Goal: Task Accomplishment & Management: Complete application form

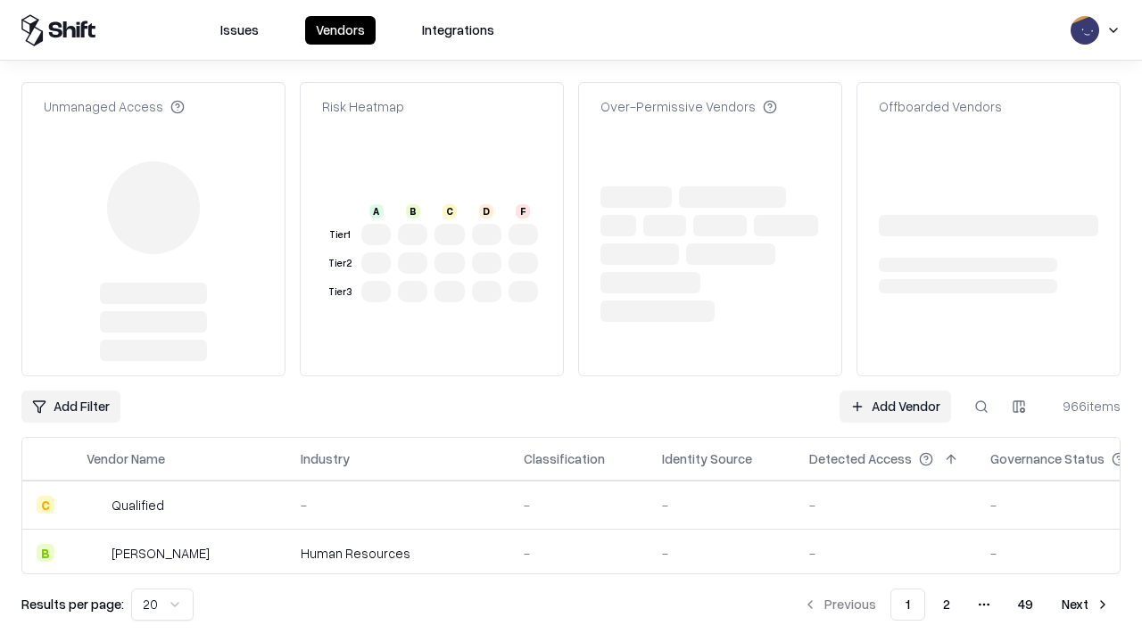
click at [895, 391] on link "Add Vendor" at bounding box center [896, 407] width 112 height 32
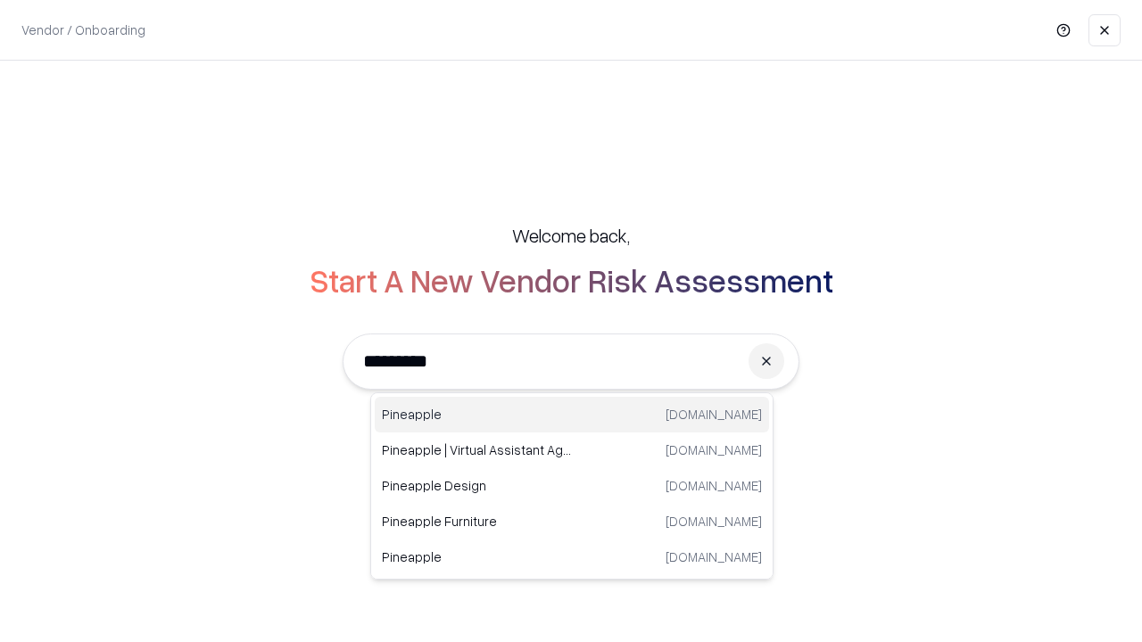
click at [572, 415] on div "Pineapple [DOMAIN_NAME]" at bounding box center [572, 415] width 394 height 36
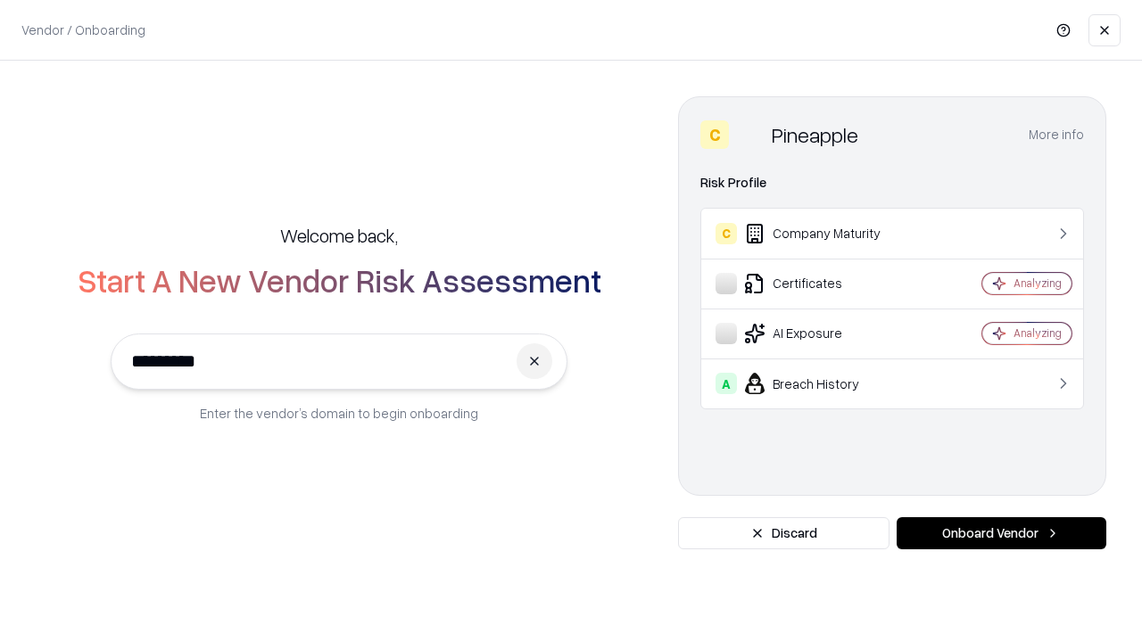
type input "*********"
click at [1001, 534] on button "Onboard Vendor" at bounding box center [1002, 534] width 210 height 32
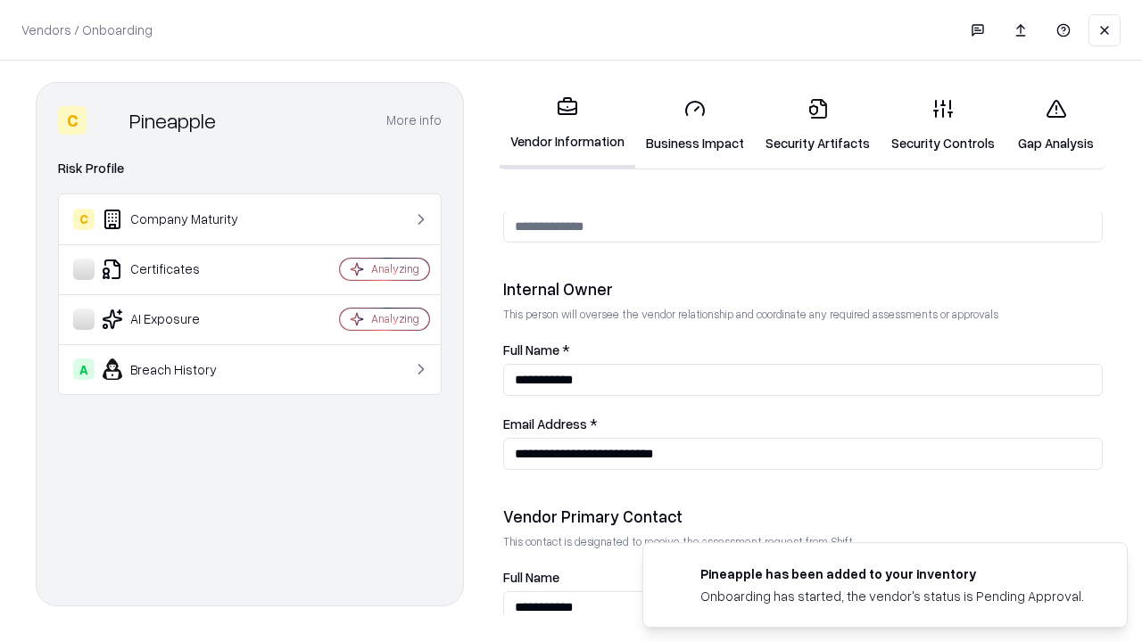
scroll to position [924, 0]
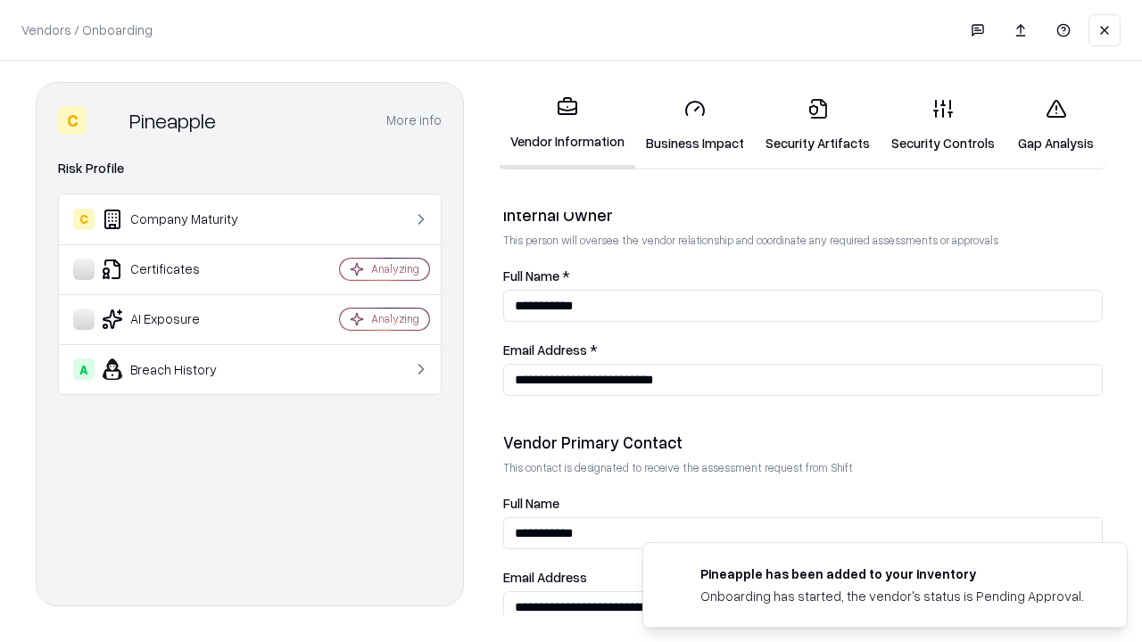
click at [695, 125] on link "Business Impact" at bounding box center [695, 125] width 120 height 83
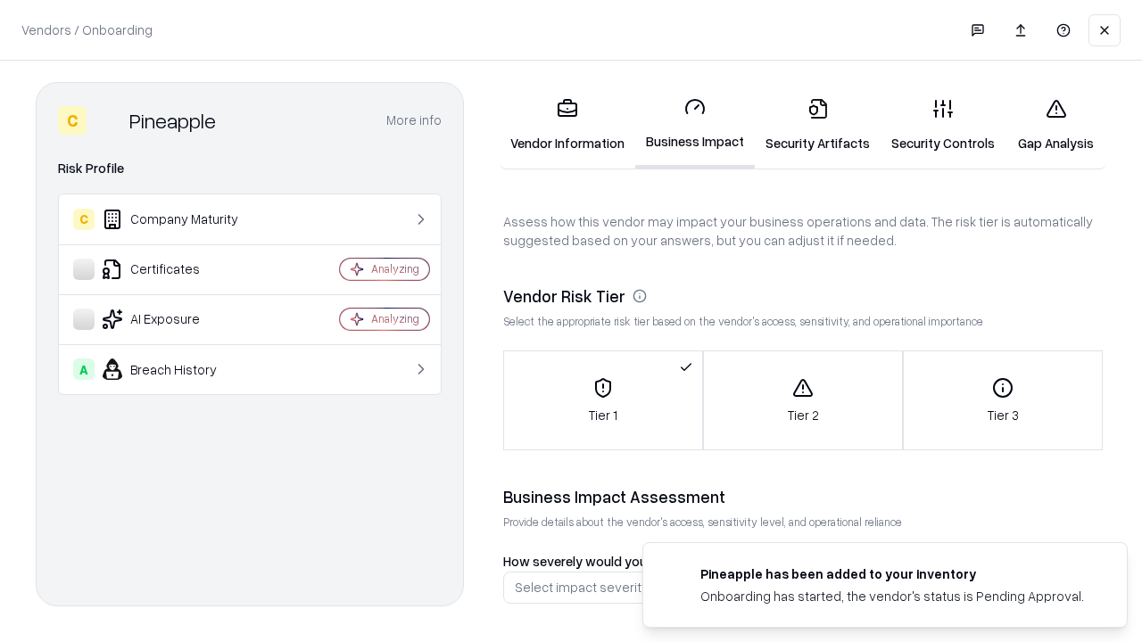
click at [817, 125] on link "Security Artifacts" at bounding box center [818, 125] width 126 height 83
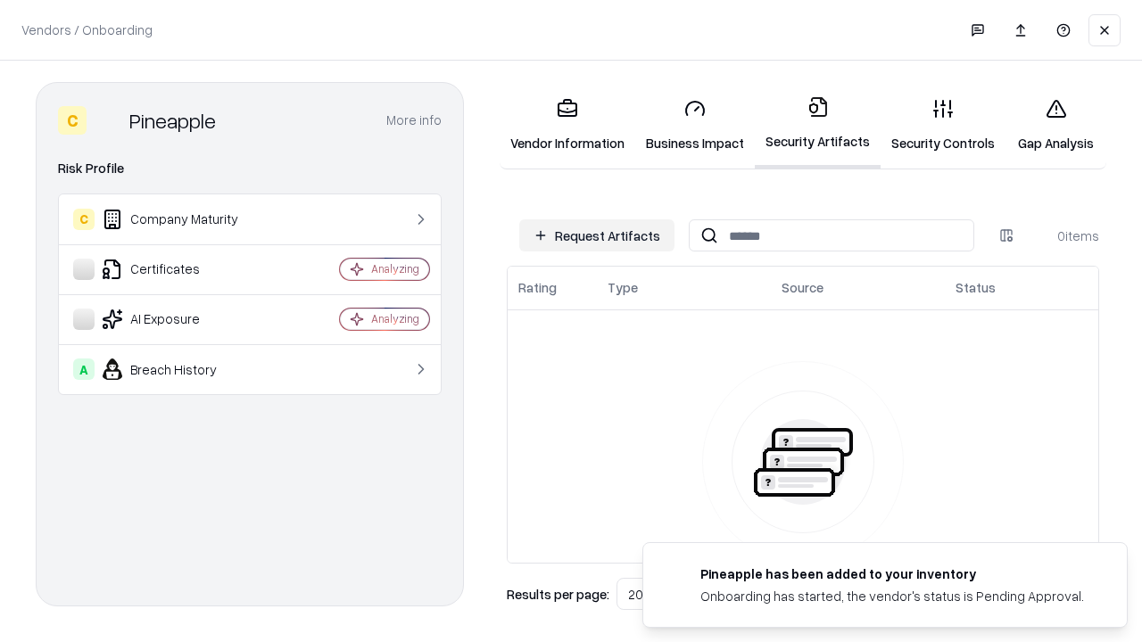
click at [597, 236] on button "Request Artifacts" at bounding box center [596, 235] width 155 height 32
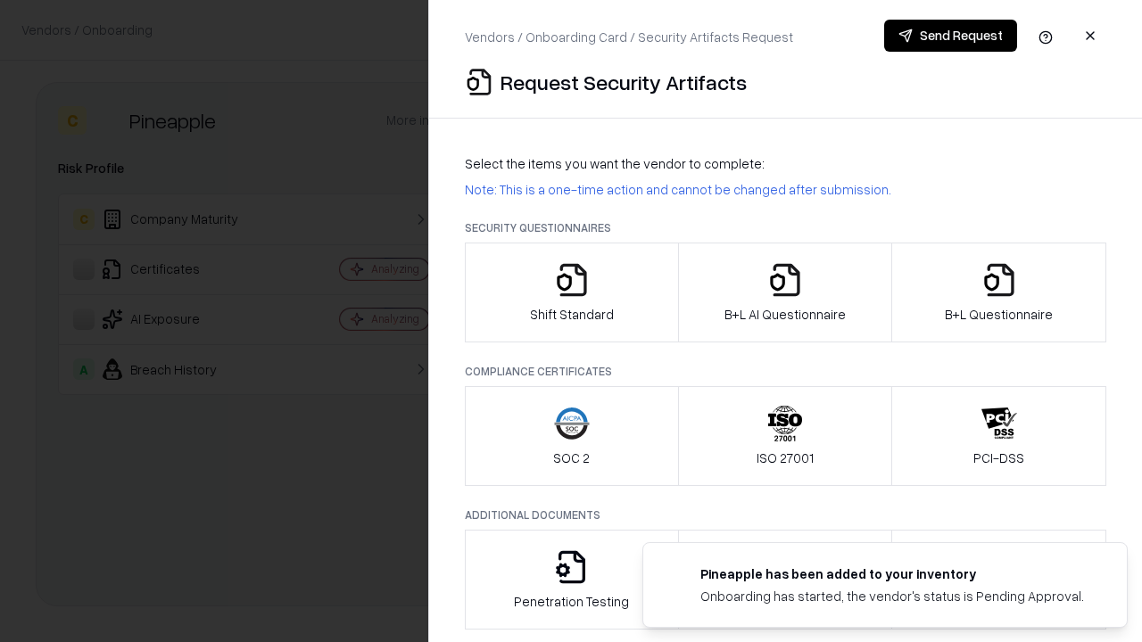
click at [571, 293] on icon "button" at bounding box center [572, 280] width 36 height 36
click at [950, 36] on button "Send Request" at bounding box center [950, 36] width 133 height 32
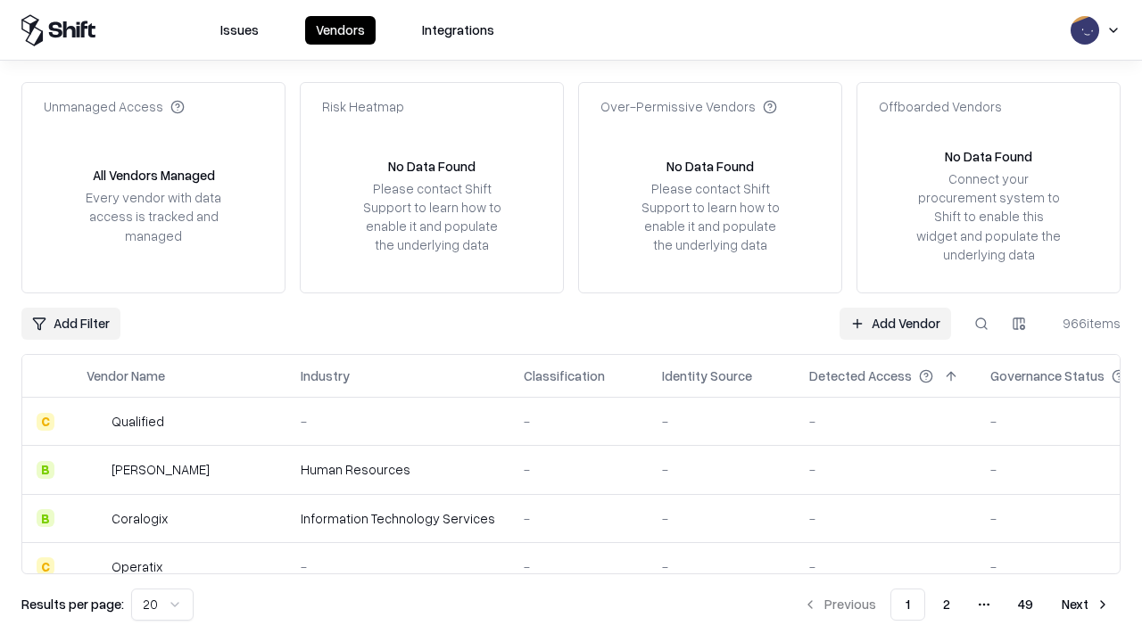
click at [981, 323] on button at bounding box center [981, 324] width 32 height 32
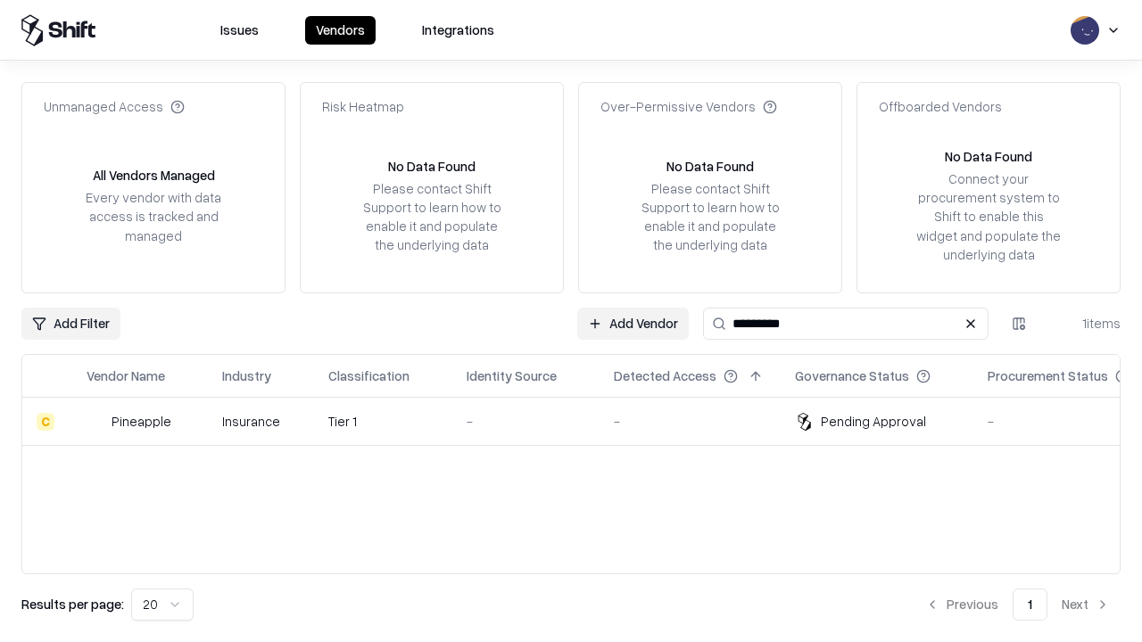
type input "*********"
click at [582, 421] on div "-" at bounding box center [526, 421] width 119 height 19
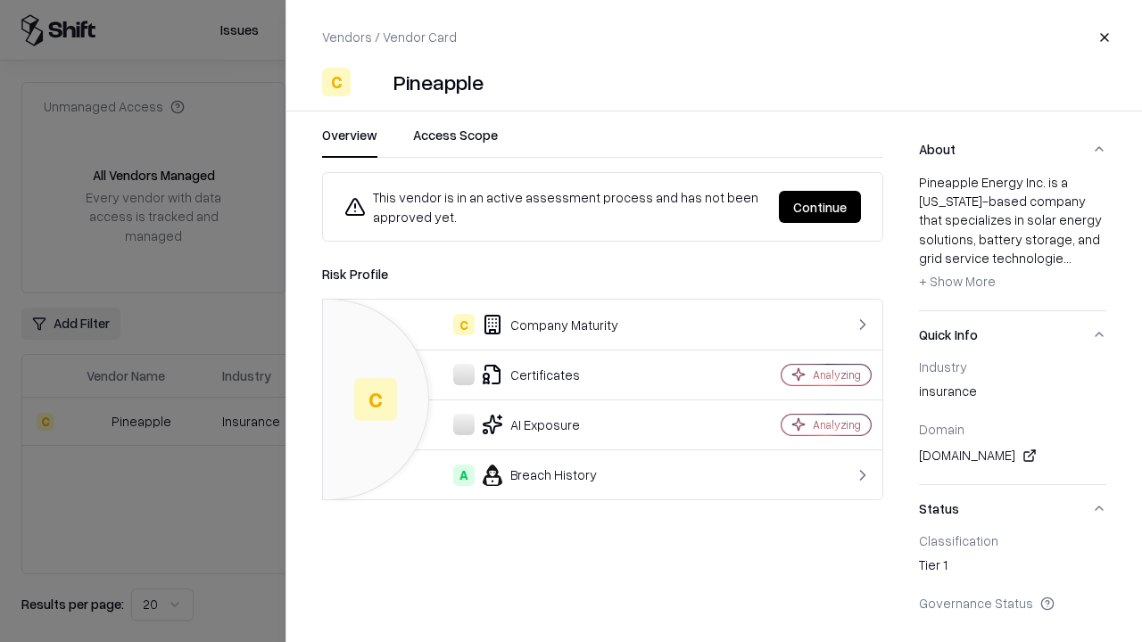
click at [820, 207] on button "Continue" at bounding box center [820, 207] width 82 height 32
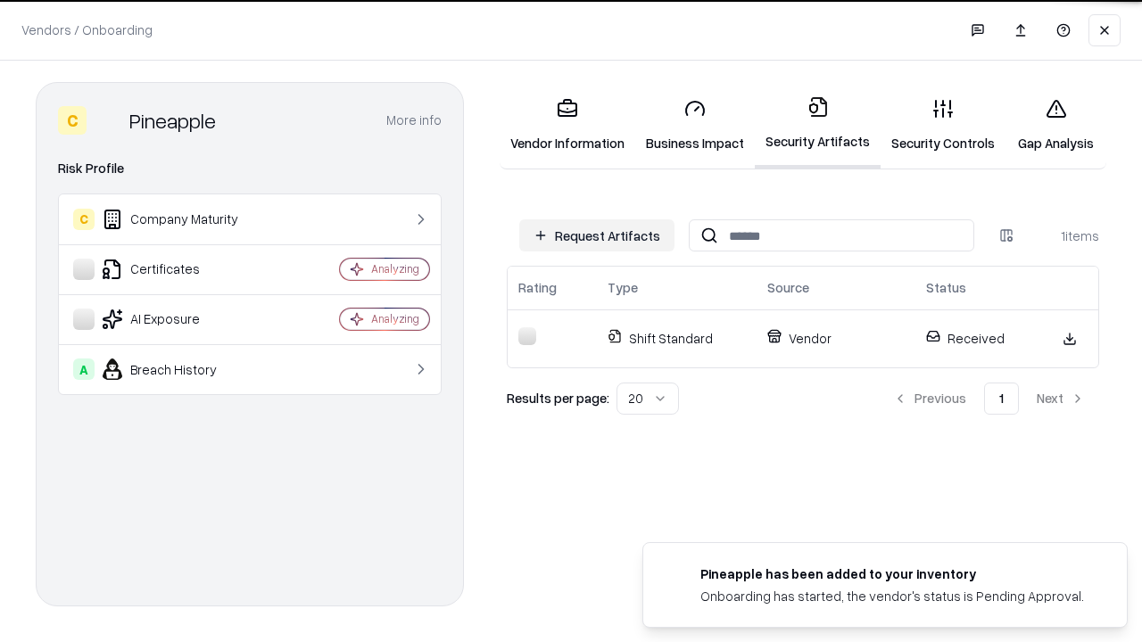
click at [1056, 125] on link "Gap Analysis" at bounding box center [1056, 125] width 101 height 83
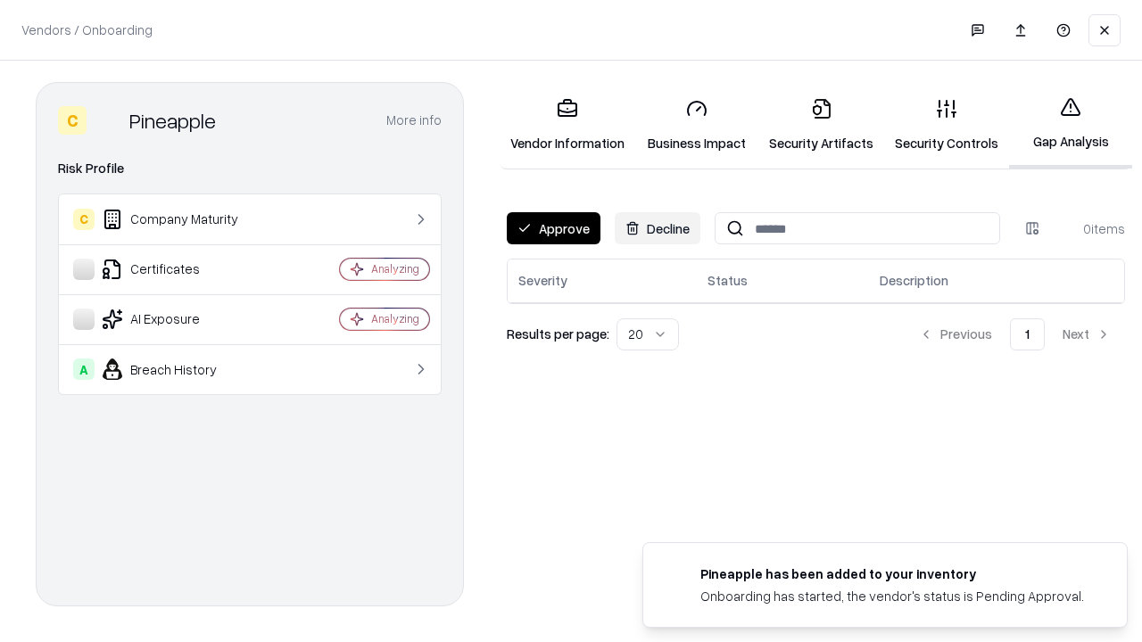
click at [553, 228] on button "Approve" at bounding box center [554, 228] width 94 height 32
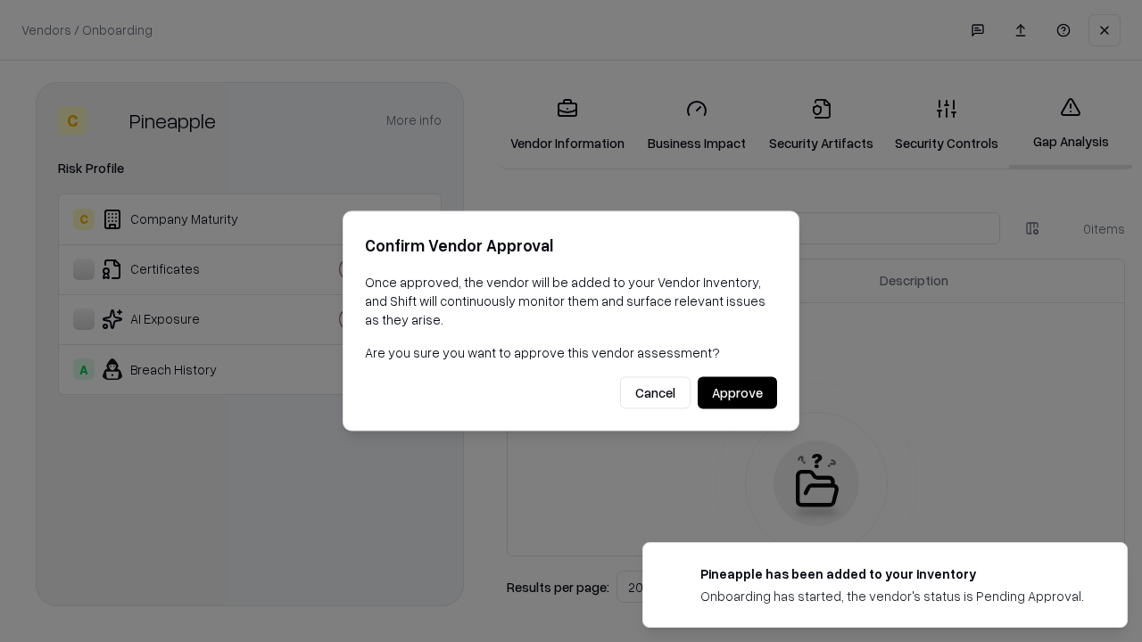
click at [737, 393] on button "Approve" at bounding box center [737, 393] width 79 height 32
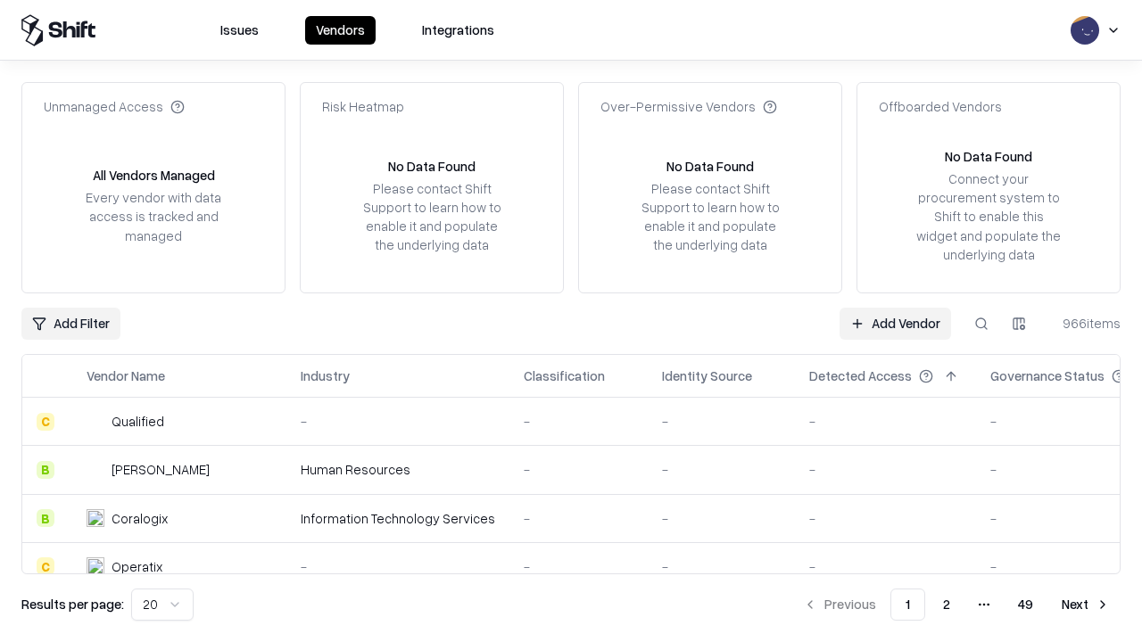
type input "*********"
click at [895, 323] on link "Add Vendor" at bounding box center [896, 324] width 112 height 32
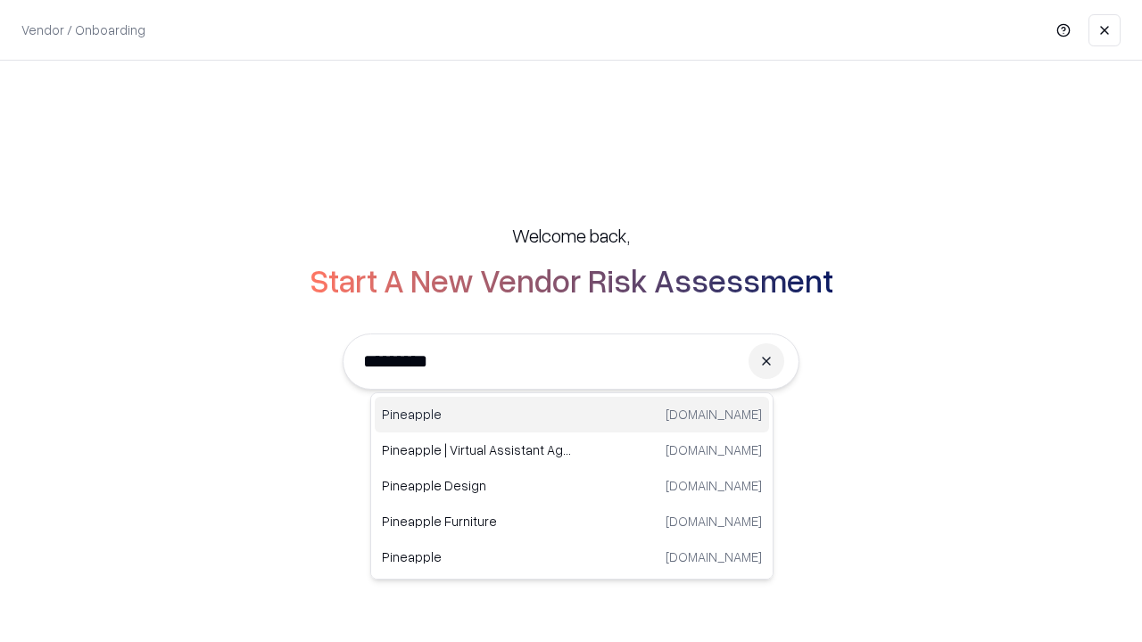
click at [572, 415] on div "Pineapple [DOMAIN_NAME]" at bounding box center [572, 415] width 394 height 36
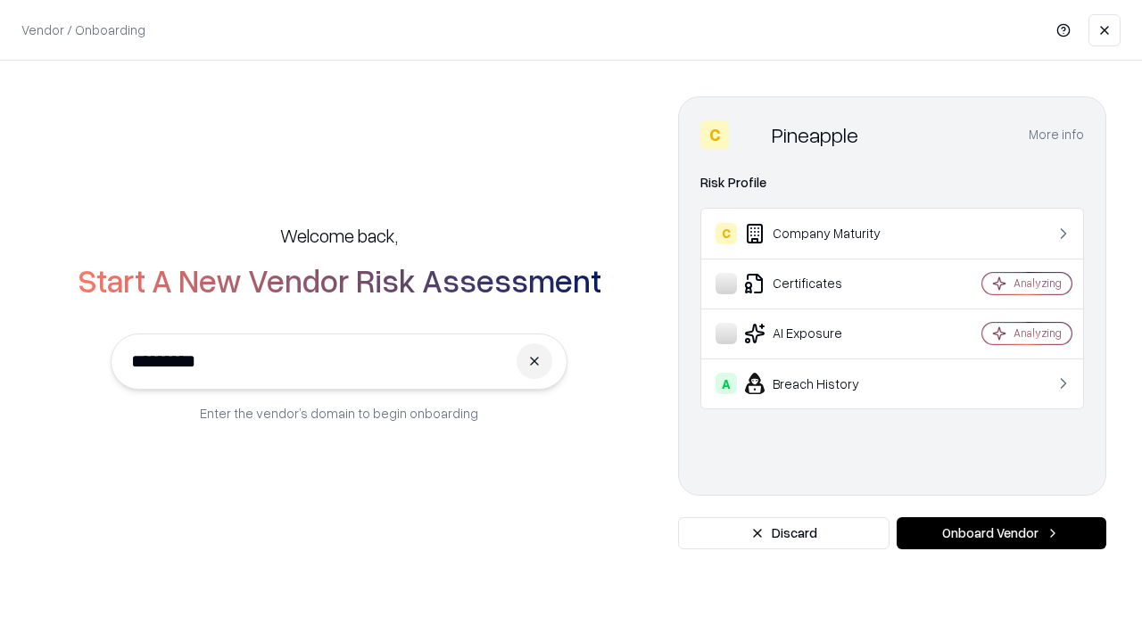
type input "*********"
click at [1001, 534] on button "Onboard Vendor" at bounding box center [1002, 534] width 210 height 32
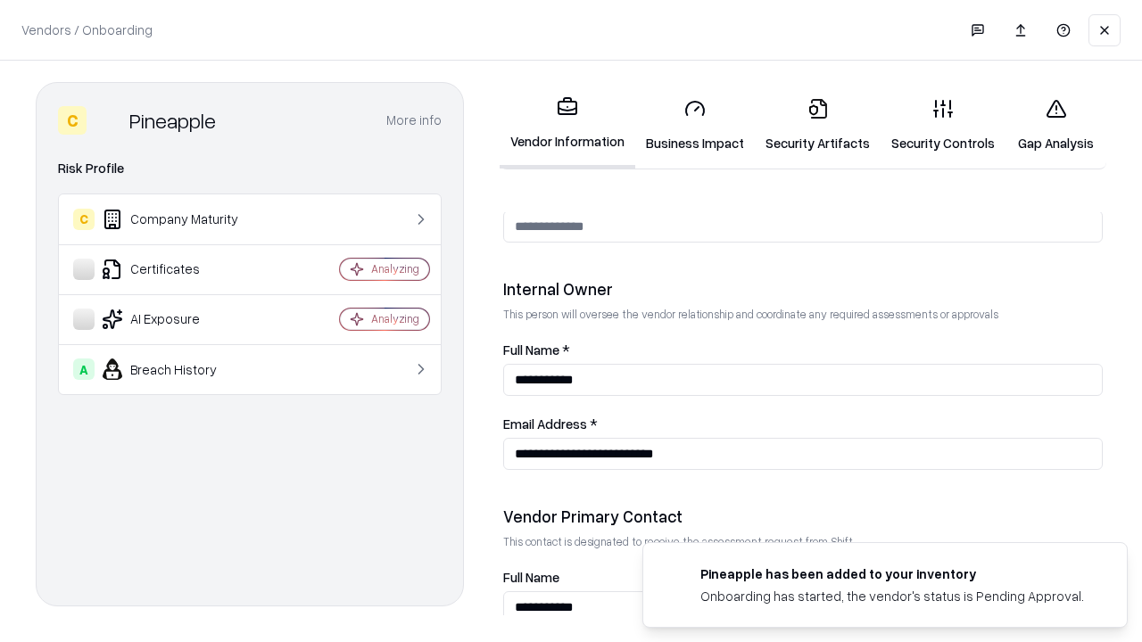
scroll to position [924, 0]
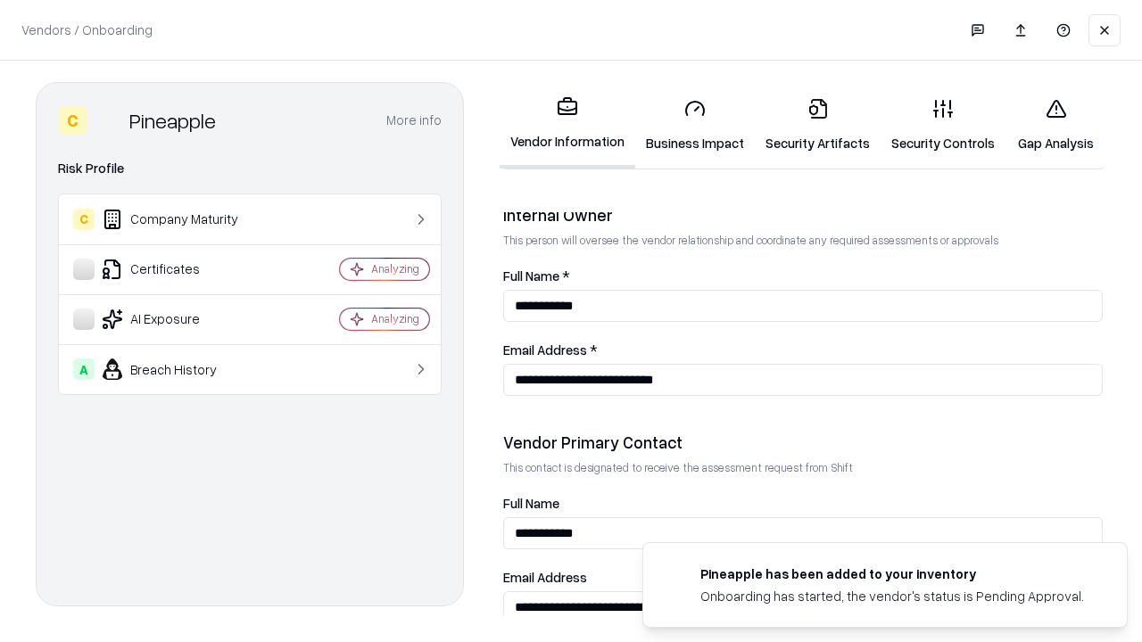
click at [1056, 125] on link "Gap Analysis" at bounding box center [1056, 125] width 101 height 83
